Goal: Task Accomplishment & Management: Use online tool/utility

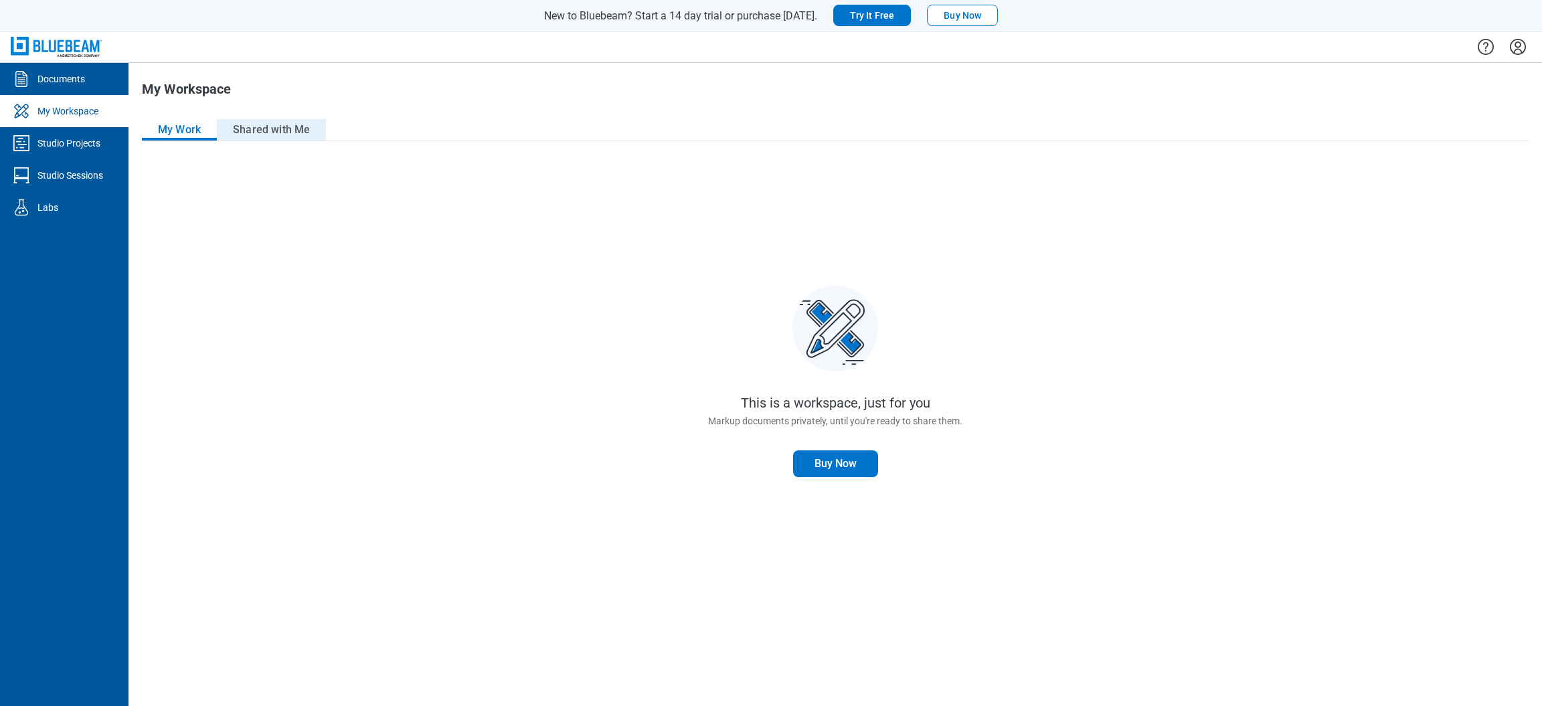
click at [238, 131] on button "Shared with Me" at bounding box center [271, 129] width 109 height 21
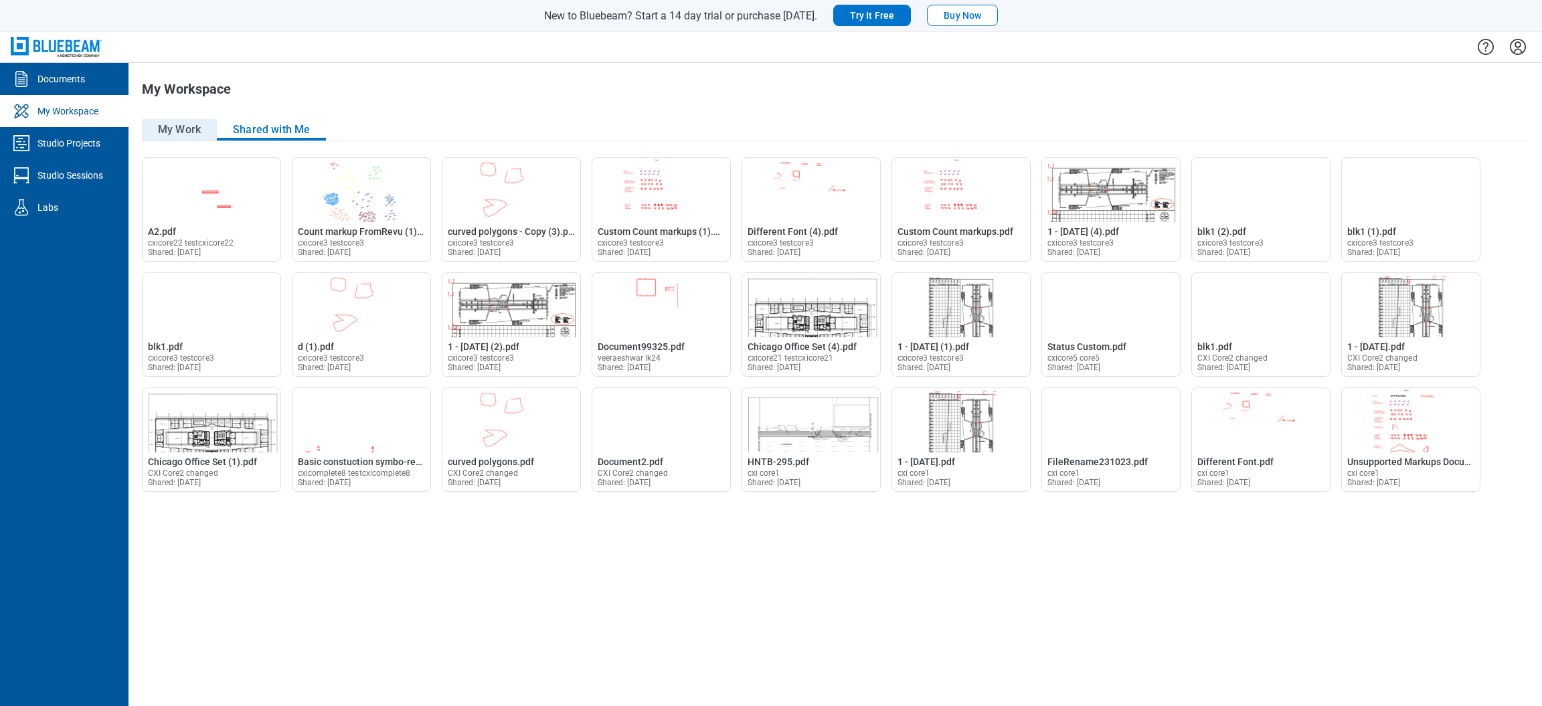
click at [201, 134] on button "My Work" at bounding box center [179, 129] width 75 height 21
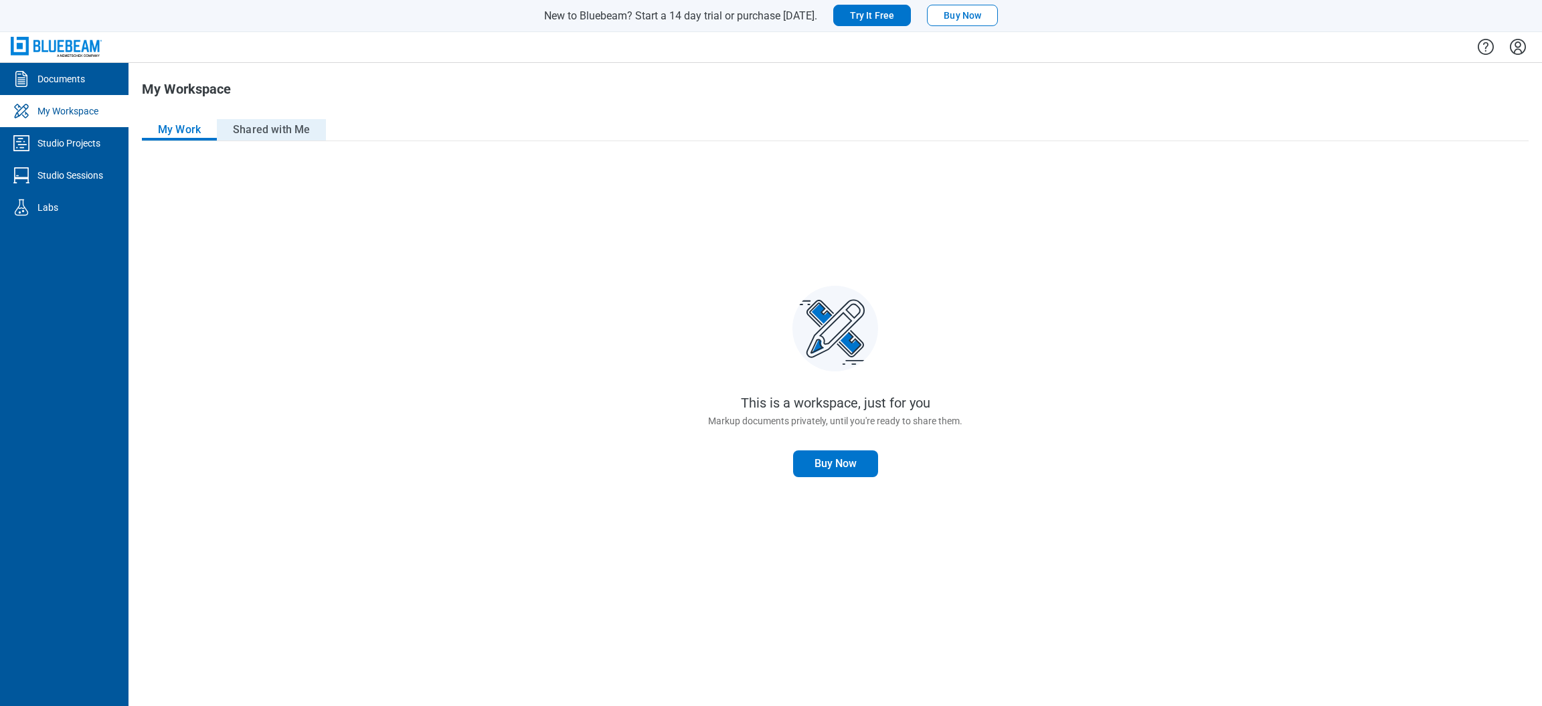
click at [250, 130] on button "Shared with Me" at bounding box center [271, 129] width 109 height 21
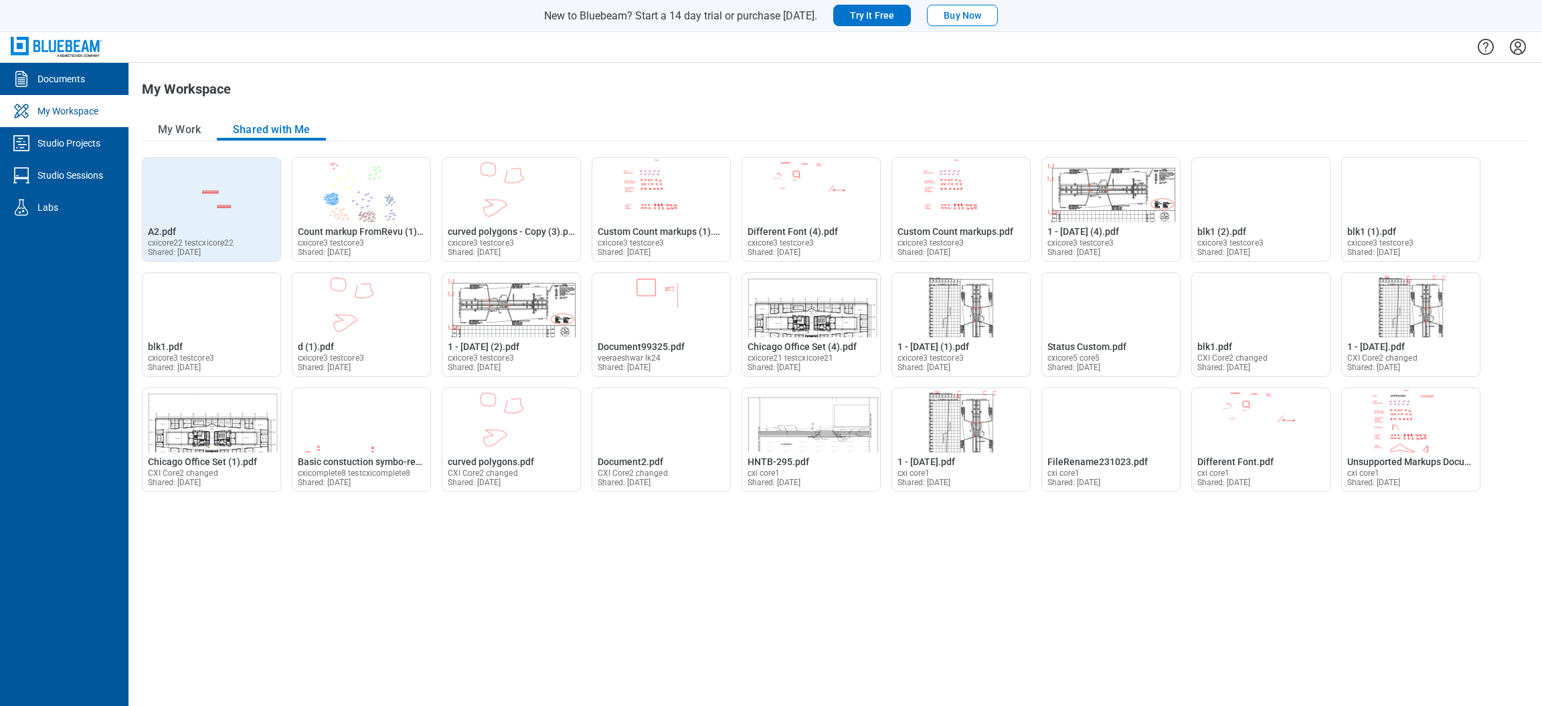
click at [213, 234] on div "Open A2.pdf in Editor A2.pdf cxicore22 testcxicore22 Shared: [DATE]" at bounding box center [212, 241] width 138 height 40
click at [185, 244] on span "cxicore22 testcxicore22" at bounding box center [191, 242] width 86 height 9
click at [161, 233] on span "A2.pdf" at bounding box center [162, 231] width 28 height 11
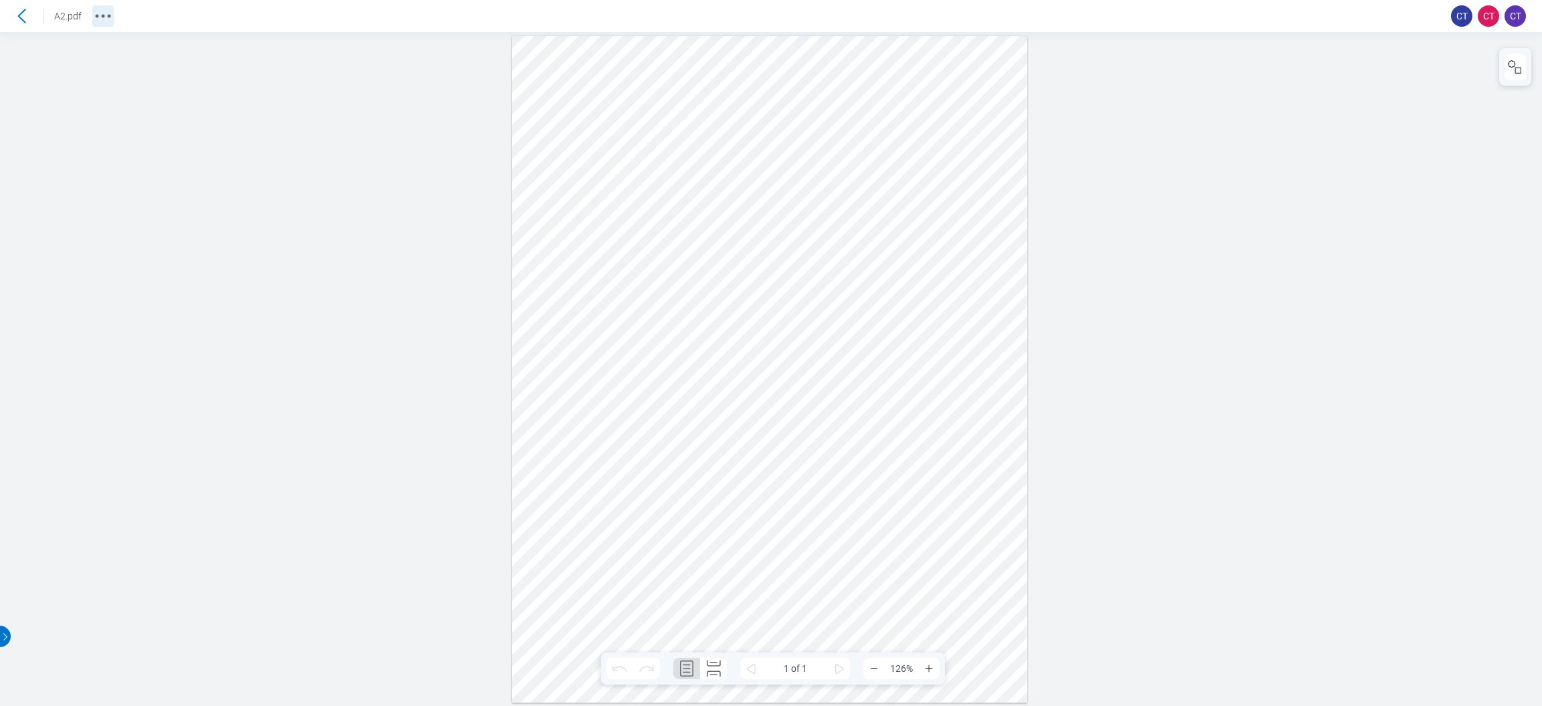
click at [101, 17] on icon "More actions" at bounding box center [102, 15] width 21 height 21
click at [1523, 64] on icon "button" at bounding box center [1515, 67] width 16 height 16
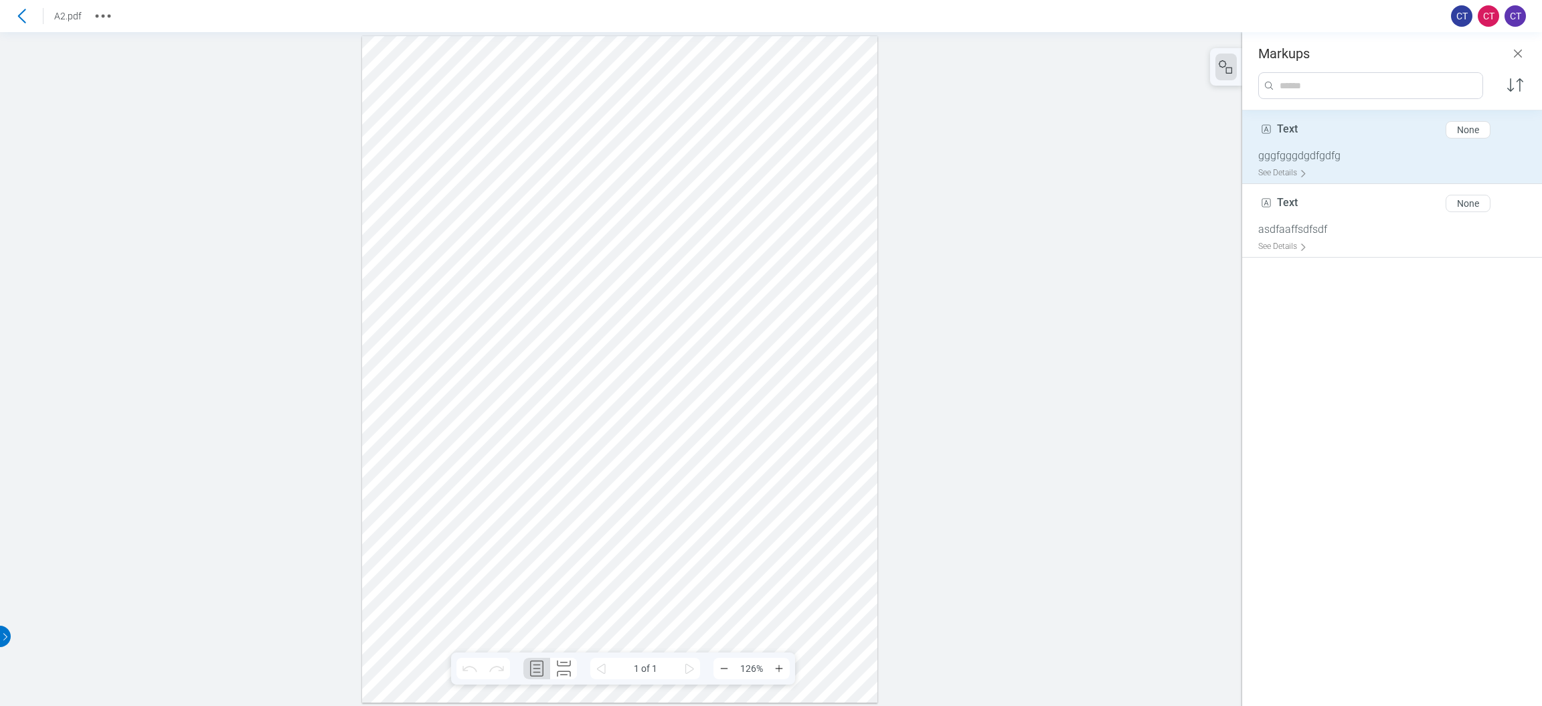
click at [1379, 133] on div "Text 4 of 300 characters None" at bounding box center [1397, 132] width 278 height 33
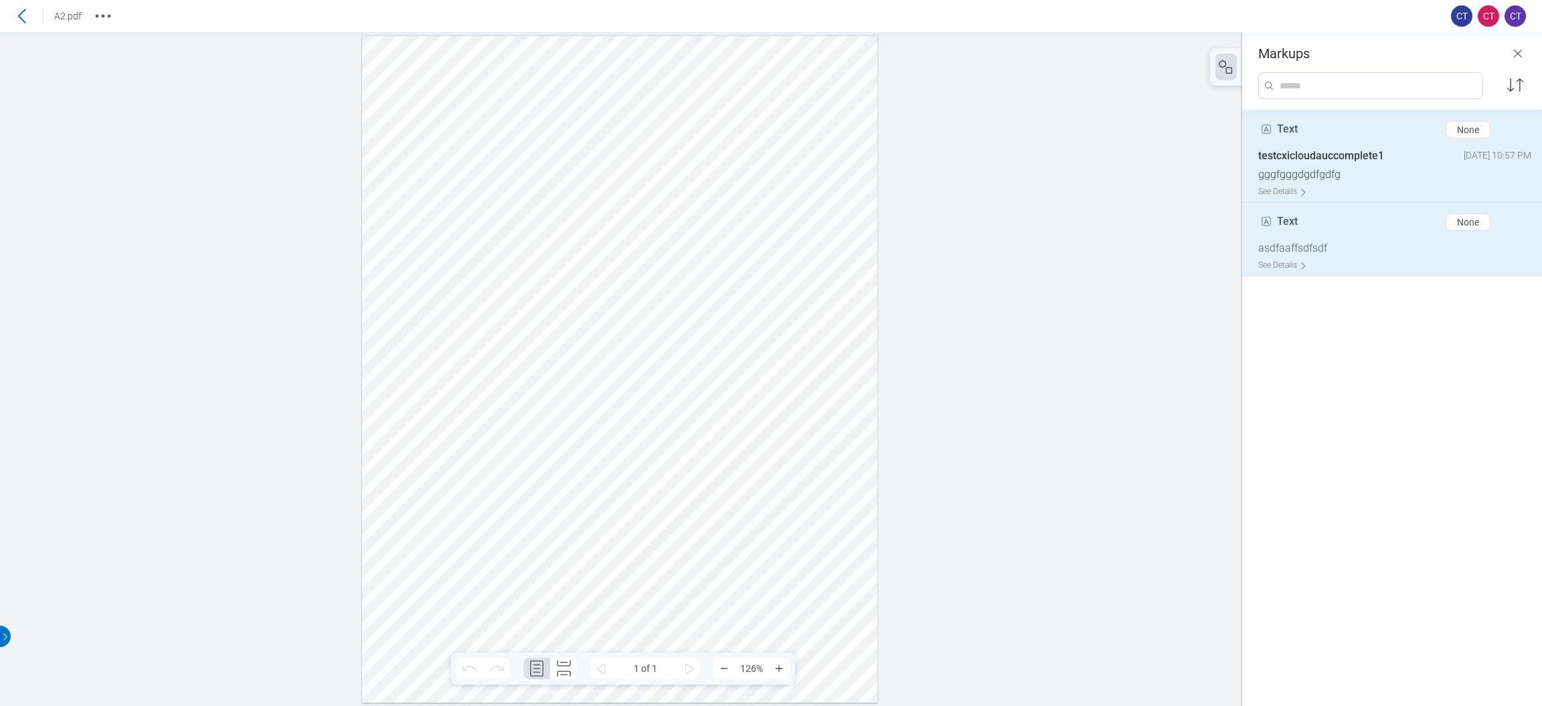
click at [1356, 212] on div "Text 4 of 300 characters None" at bounding box center [1397, 224] width 278 height 33
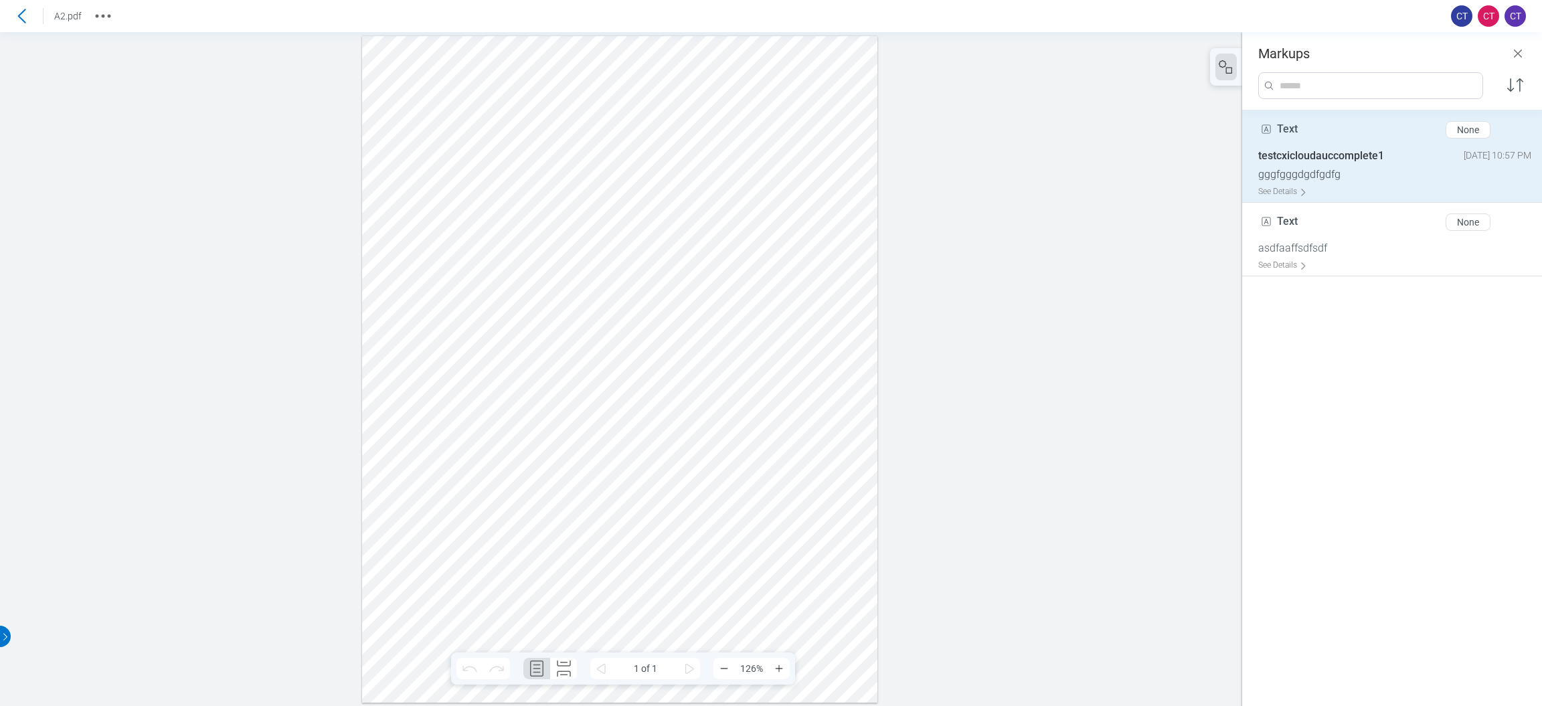
click at [646, 248] on div at bounding box center [619, 369] width 515 height 667
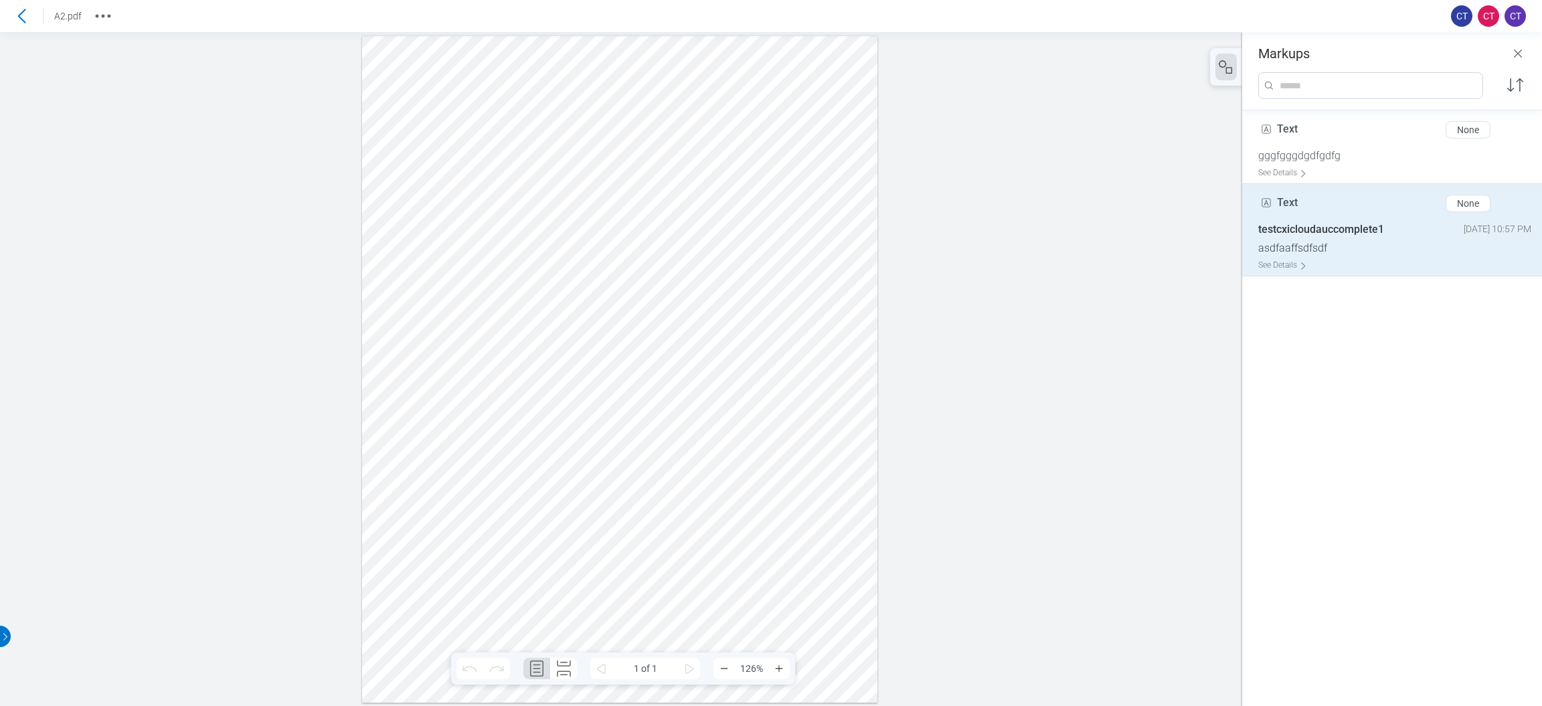
click at [711, 359] on div at bounding box center [619, 369] width 515 height 667
click at [992, 220] on div at bounding box center [621, 369] width 1242 height 674
click at [1527, 52] on header "Markups" at bounding box center [1392, 46] width 300 height 29
click at [1511, 53] on icon "Close" at bounding box center [1518, 54] width 16 height 16
